Goal: Task Accomplishment & Management: Complete application form

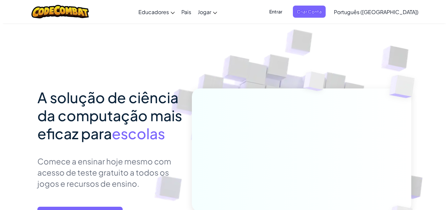
scroll to position [98, 0]
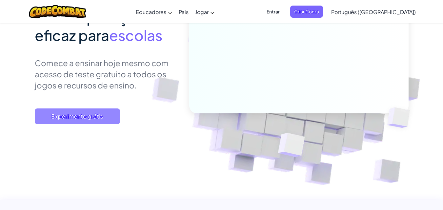
click at [54, 120] on font "Experimente grátis" at bounding box center [77, 117] width 52 height 8
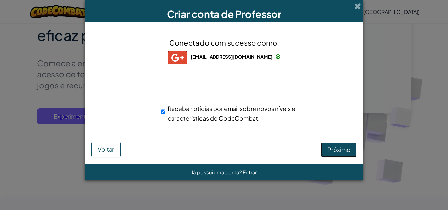
click at [336, 148] on font "Próximo" at bounding box center [339, 150] width 23 height 8
select select "[GEOGRAPHIC_DATA]"
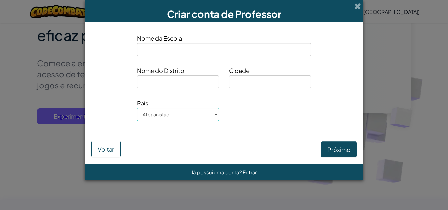
click at [180, 48] on input at bounding box center [224, 49] width 174 height 13
type input "CEMEIEF [PERSON_NAME] HAIR"
drag, startPoint x: 200, startPoint y: 90, endPoint x: 198, endPoint y: 73, distance: 16.9
click at [200, 86] on div "Nome do Distrito" at bounding box center [178, 80] width 92 height 28
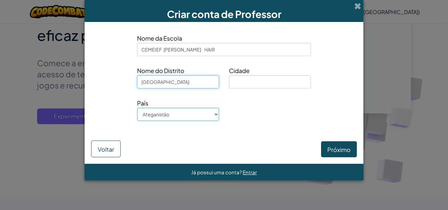
type input "[GEOGRAPHIC_DATA]"
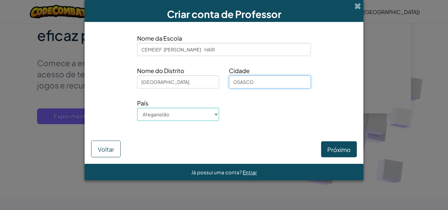
type input "OSASCO"
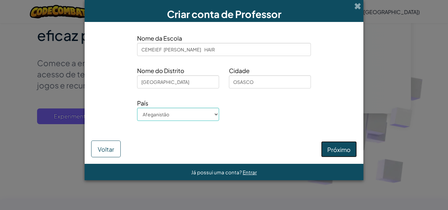
click at [335, 152] on font "Próximo" at bounding box center [339, 150] width 23 height 8
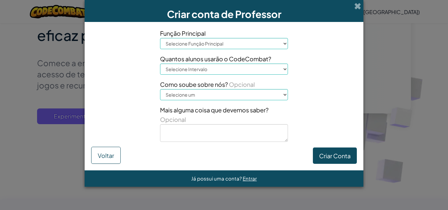
click at [214, 44] on select "Selecione Função Principal Diretor Pais Coordenador de Tecnologia Professor Ori…" at bounding box center [224, 43] width 128 height 11
click at [95, 156] on button "Voltar" at bounding box center [106, 155] width 30 height 17
select select "[GEOGRAPHIC_DATA]"
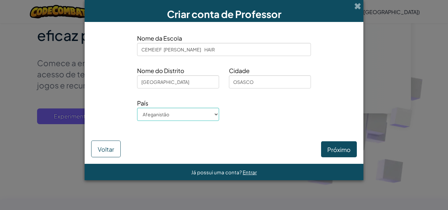
click at [100, 136] on div "Próximo Voltar" at bounding box center [224, 144] width 266 height 27
click at [98, 153] on font "Voltar" at bounding box center [106, 149] width 16 height 8
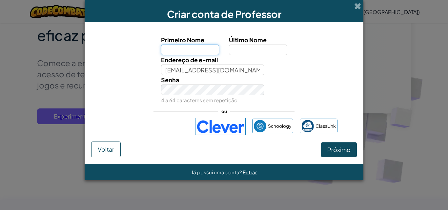
click at [185, 50] on input "Primeiro Nome" at bounding box center [190, 50] width 58 height 11
type input "HEITOR"
click at [246, 54] on input "Último Nome" at bounding box center [258, 50] width 58 height 11
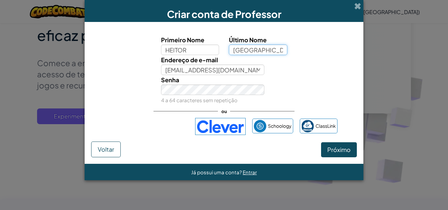
type input "[GEOGRAPHIC_DATA]"
click at [329, 151] on font "Próximo" at bounding box center [339, 150] width 23 height 8
select select "[GEOGRAPHIC_DATA]"
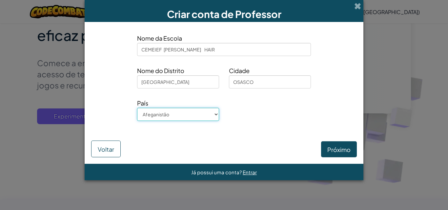
click at [162, 114] on select "Afeganistão [GEOGRAPHIC_DATA] [GEOGRAPHIC_DATA] [GEOGRAPHIC_DATA] [GEOGRAPHIC_D…" at bounding box center [178, 114] width 82 height 13
click at [137, 108] on select "Afeganistão [GEOGRAPHIC_DATA] [GEOGRAPHIC_DATA] [GEOGRAPHIC_DATA] [GEOGRAPHIC_D…" at bounding box center [178, 114] width 82 height 13
click at [324, 148] on button "Próximo" at bounding box center [339, 149] width 36 height 16
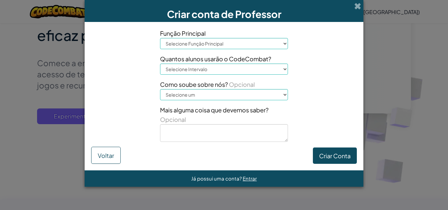
click at [218, 41] on select "Selecione Função Principal Diretor Pais Coordenador de Tecnologia Professor Ori…" at bounding box center [224, 43] width 128 height 11
click at [94, 155] on button "Voltar" at bounding box center [106, 155] width 30 height 17
select select "[GEOGRAPHIC_DATA]"
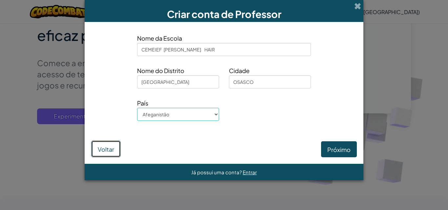
click at [94, 154] on button "Voltar" at bounding box center [106, 149] width 30 height 17
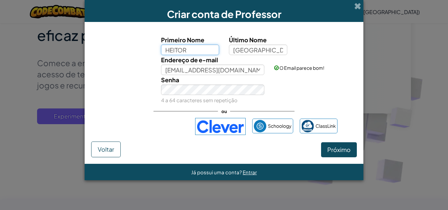
click at [196, 55] on div "Primeiro Nome HEITOR Último Nome LIMA Endereço de e-mail [EMAIL_ADDRESS][DOMAIN…" at bounding box center [224, 70] width 263 height 70
type input "H"
type input "Sangela"
click at [323, 154] on button "Próximo" at bounding box center [339, 149] width 36 height 15
select select "[GEOGRAPHIC_DATA]"
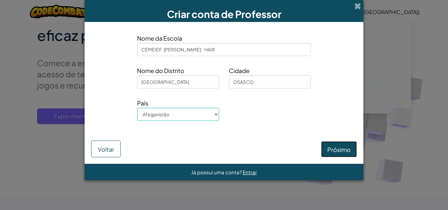
click at [335, 146] on font "Próximo" at bounding box center [339, 150] width 23 height 8
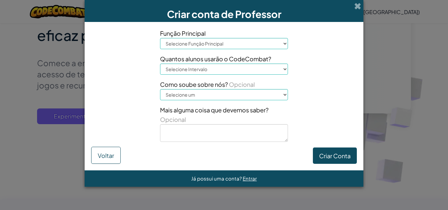
click at [245, 50] on div "Função Principal Selecione Função Principal Diretor Pais Coordenador de Tecnolo…" at bounding box center [224, 88] width 138 height 118
click at [244, 43] on select "Selecione Função Principal Diretor Pais Coordenador de Tecnologia Professor Ori…" at bounding box center [224, 43] width 128 height 11
select select "Parent"
click at [160, 38] on select "Selecione Função Principal Diretor Pais Coordenador de Tecnologia Professor Ori…" at bounding box center [224, 43] width 128 height 11
click at [217, 68] on select "Selecione Intervalo 1-10 11-50 [PHONE_NUMBER] [PHONE_NUMBER] 1000+" at bounding box center [224, 69] width 128 height 11
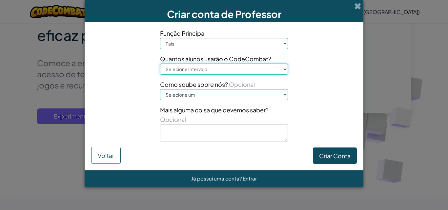
select select "11-50"
click at [160, 64] on select "Selecione Intervalo 1-10 11-50 [PHONE_NUMBER] [PHONE_NUMBER] 1000+" at bounding box center [224, 69] width 128 height 11
click at [220, 91] on select "Selecione um Conferência (por exemplo, ISTE) [DOMAIN_NAME][URL] do Código Um pr…" at bounding box center [224, 94] width 128 height 11
select select "Google"
click at [160, 89] on select "Selecione um Conferência (por exemplo, ISTE) [DOMAIN_NAME][URL] do Código Um pr…" at bounding box center [224, 94] width 128 height 11
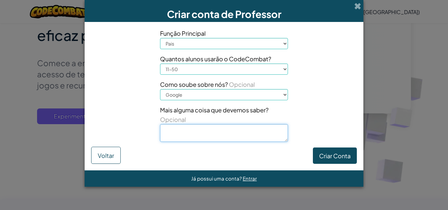
click at [190, 133] on textarea at bounding box center [224, 133] width 128 height 18
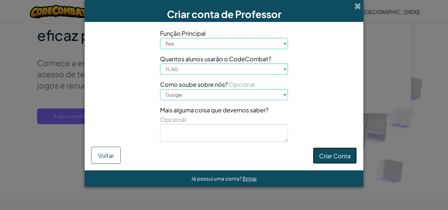
click at [349, 155] on font "Criar Conta" at bounding box center [335, 157] width 32 height 8
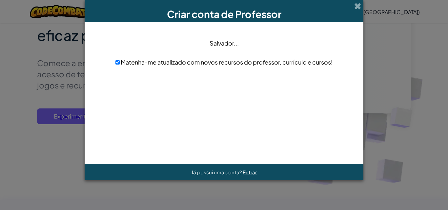
scroll to position [0, 0]
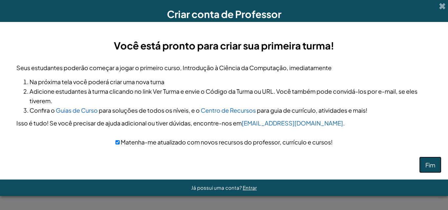
click at [426, 169] on font "Fim" at bounding box center [431, 166] width 10 height 8
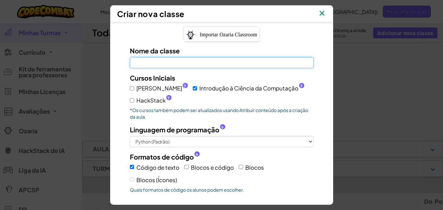
click at [193, 60] on input "Nome da classe Campo obrigatório" at bounding box center [222, 62] width 184 height 11
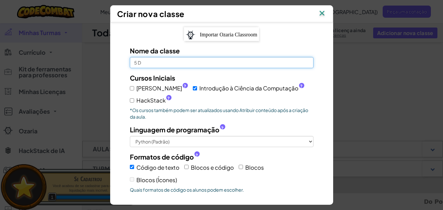
type input "5 D"
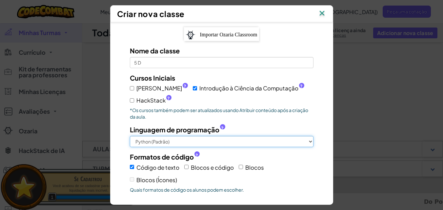
click at [156, 141] on select "Python (Padrão) JavaScript C++ Java (Experimental)" at bounding box center [222, 141] width 184 height 11
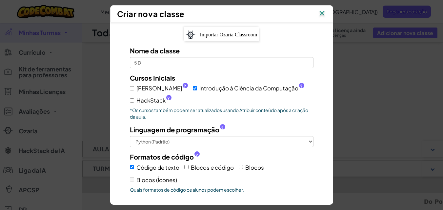
click at [117, 191] on div "Importar Ozaria Classroom Nome da classe 5 D Cursos Iniciais Júnior ? Introduçã…" at bounding box center [221, 147] width 213 height 241
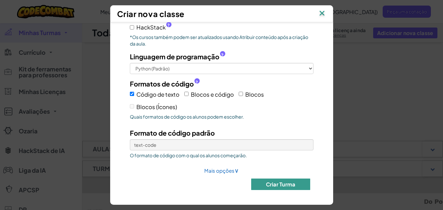
click at [267, 187] on font "Criar Turma" at bounding box center [281, 184] width 30 height 7
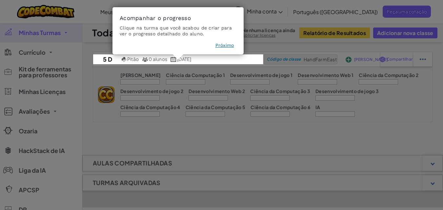
click at [225, 44] on font "Próximo" at bounding box center [225, 45] width 19 height 5
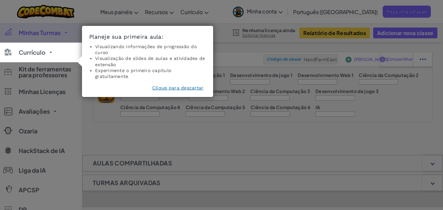
drag, startPoint x: 176, startPoint y: 118, endPoint x: 175, endPoint y: 105, distance: 12.2
click at [176, 117] on icon at bounding box center [224, 105] width 448 height 210
click at [154, 85] on font "Clique para descartar" at bounding box center [178, 87] width 52 height 5
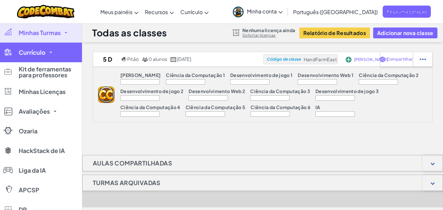
click at [57, 55] on link "Currículo" at bounding box center [41, 53] width 82 height 20
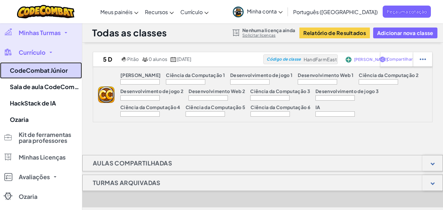
click at [58, 66] on link "CodeCombat Júnior" at bounding box center [41, 70] width 82 height 16
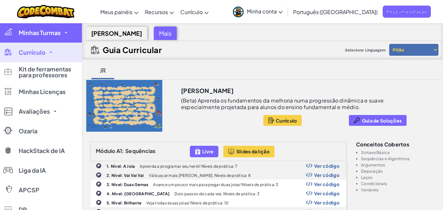
click at [41, 41] on link "Minhas Turmas" at bounding box center [41, 33] width 82 height 20
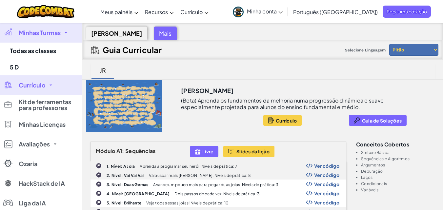
click at [101, 35] on font "Júnior" at bounding box center [116, 34] width 51 height 8
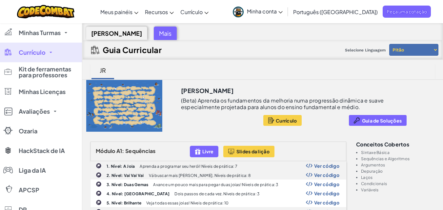
click at [101, 35] on font "Júnior" at bounding box center [116, 34] width 51 height 8
click at [54, 50] on link "Currículo" at bounding box center [41, 53] width 82 height 20
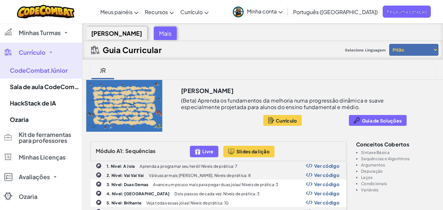
click at [43, 48] on link "Currículo" at bounding box center [41, 53] width 82 height 20
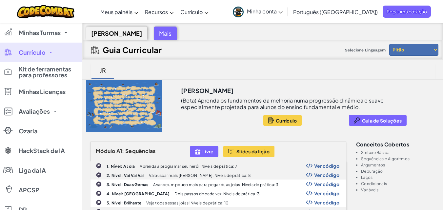
click at [145, 114] on div at bounding box center [124, 106] width 84 height 52
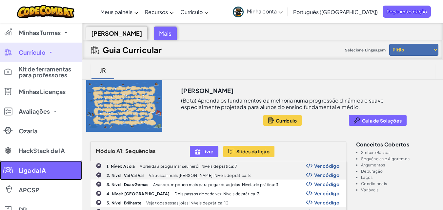
click at [6, 174] on div at bounding box center [8, 171] width 10 height 8
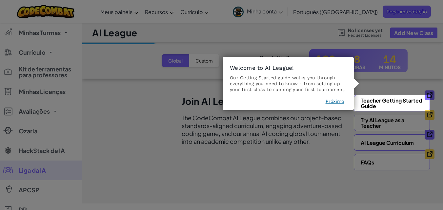
click at [6, 174] on icon at bounding box center [224, 105] width 448 height 210
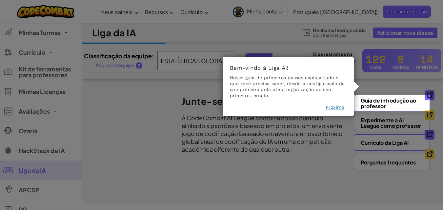
click at [366, 119] on icon at bounding box center [224, 105] width 448 height 210
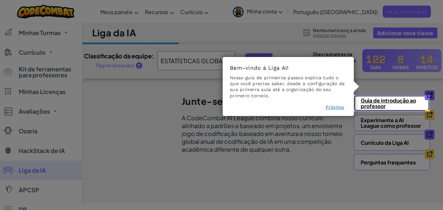
click at [374, 108] on font "Guia de introdução ao professor" at bounding box center [388, 103] width 55 height 12
